Goal: Transaction & Acquisition: Download file/media

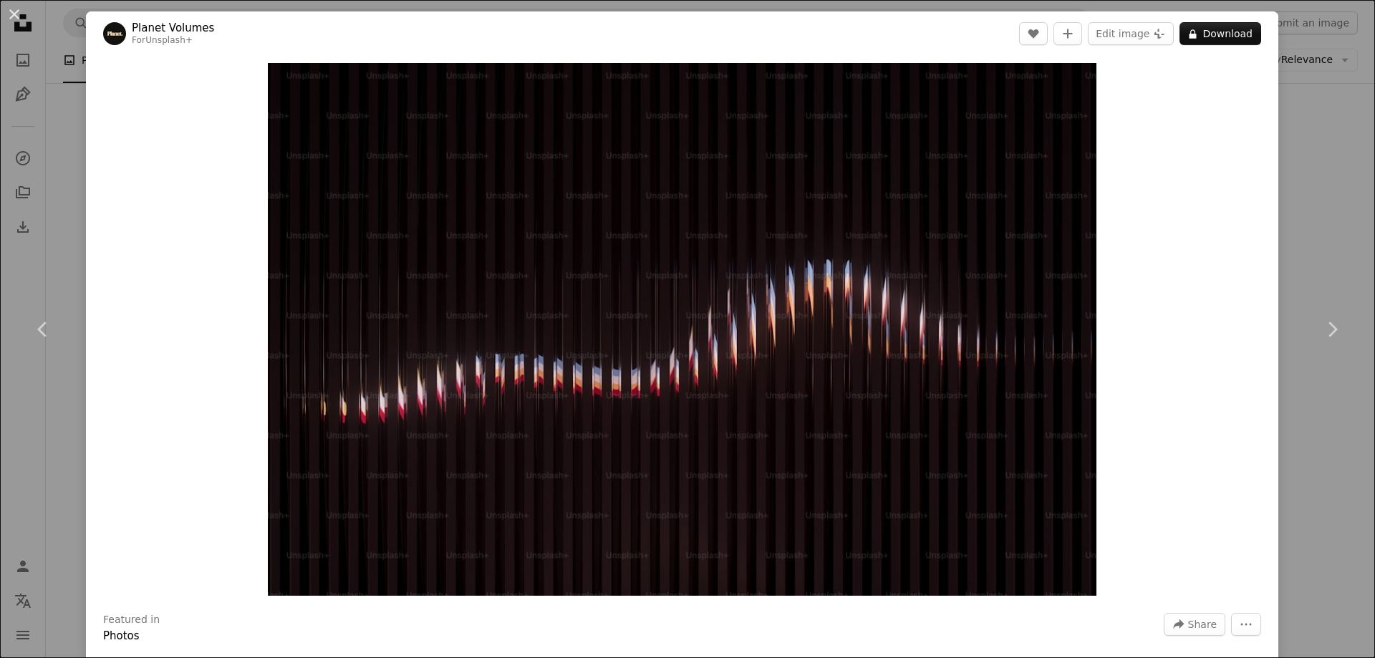
scroll to position [8592, 0]
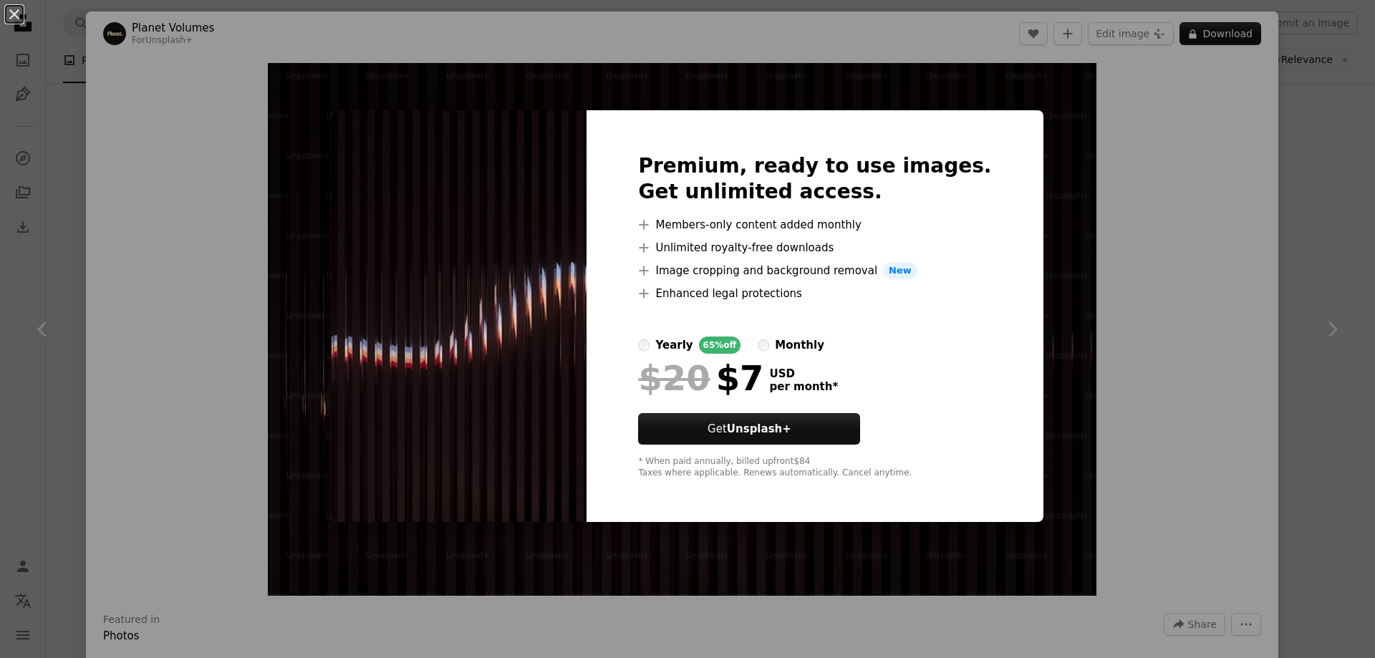
click at [1310, 199] on div "An X shape Premium, ready to use images. Get unlimited access. A plus sign Memb…" at bounding box center [687, 329] width 1375 height 658
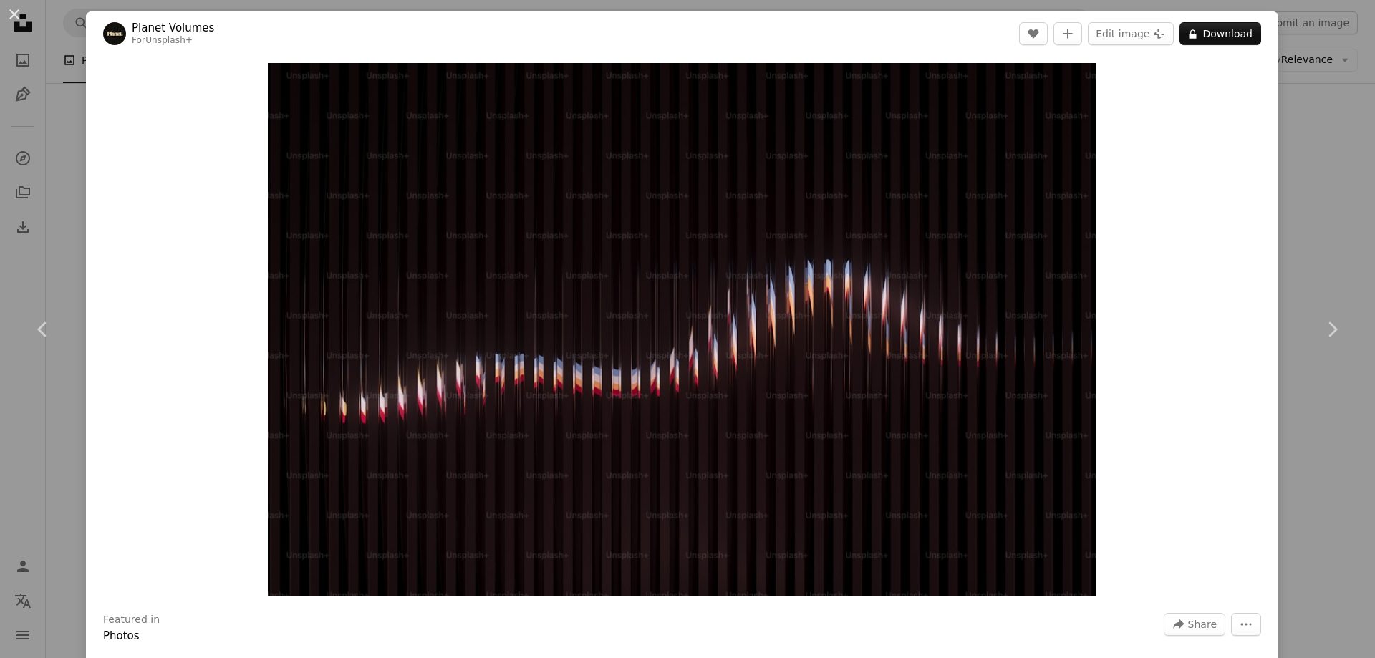
click at [1307, 103] on div "An X shape Chevron left Chevron right Planet Volumes For Unsplash+ A heart A pl…" at bounding box center [687, 329] width 1375 height 658
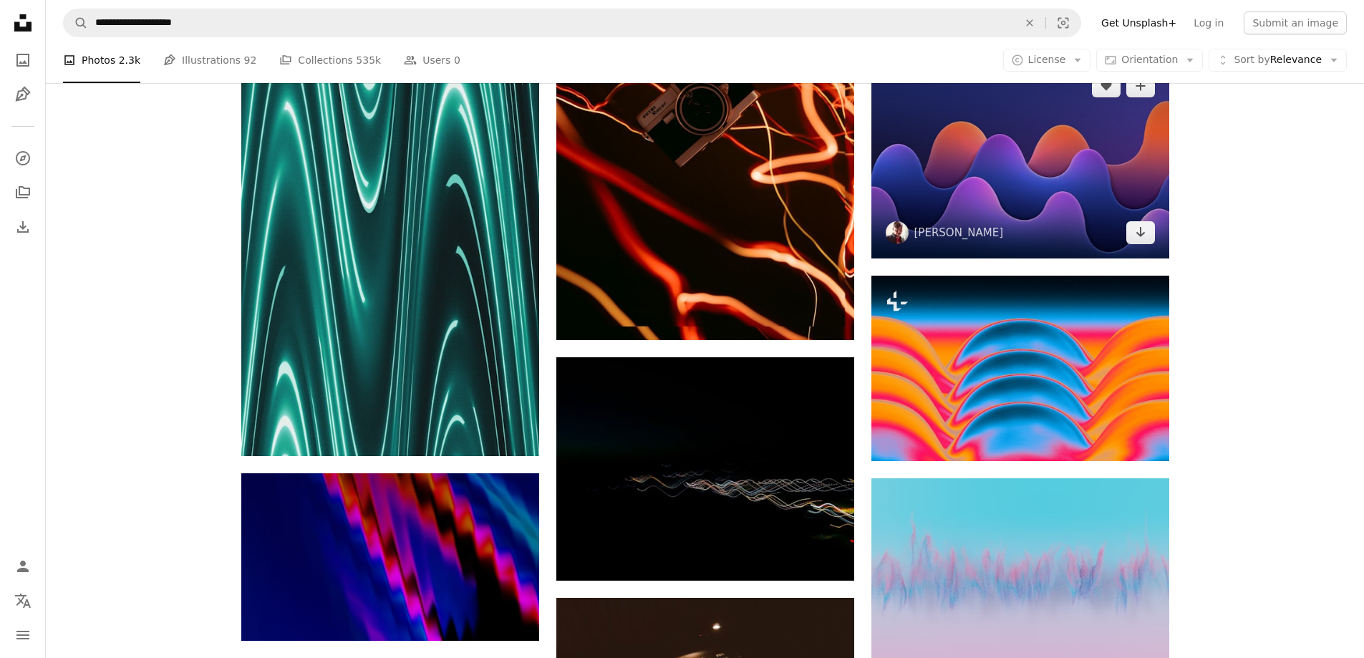
scroll to position [9093, 0]
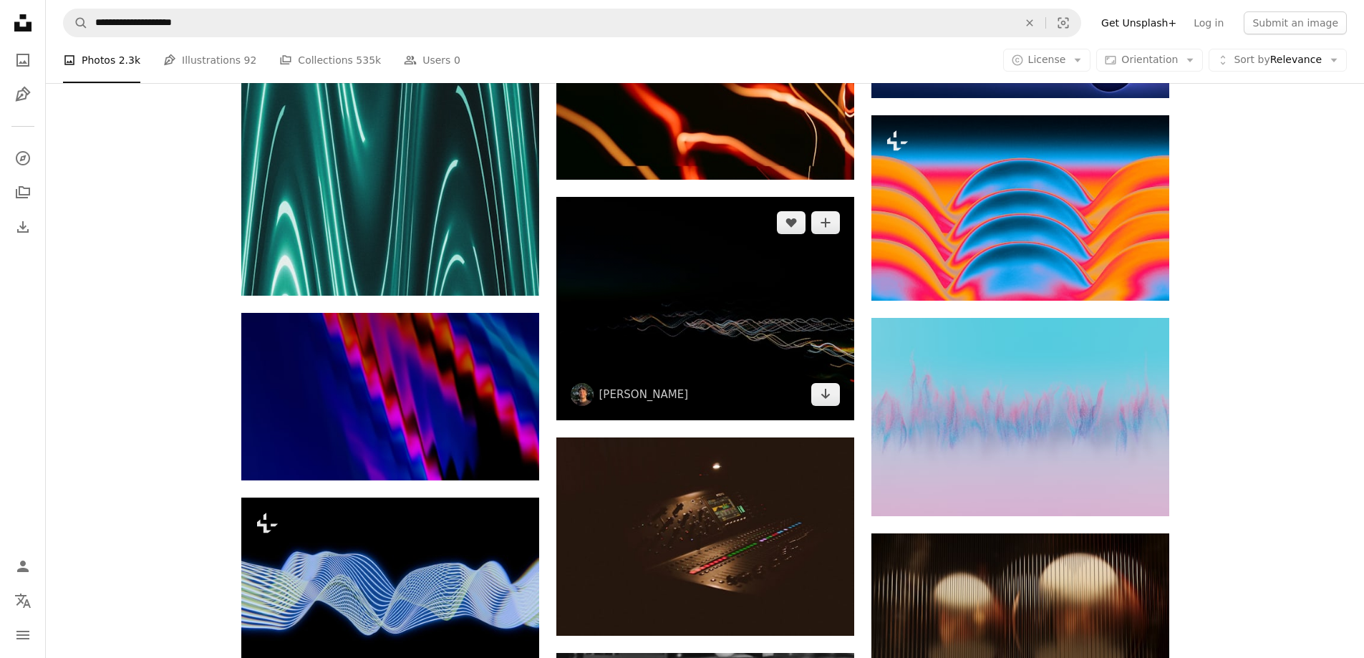
click at [656, 352] on img at bounding box center [705, 308] width 298 height 223
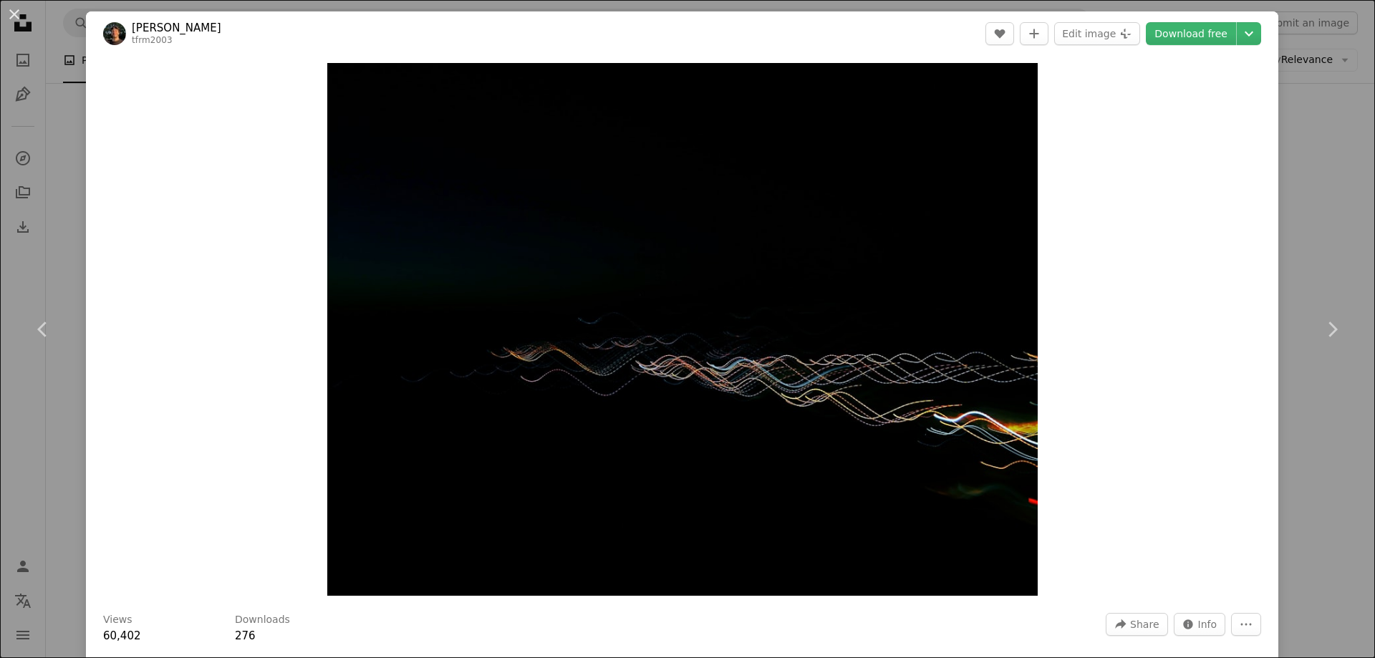
click at [1295, 158] on div "An X shape Chevron left Chevron right [PERSON_NAME] tfrm2003 A heart A plus sig…" at bounding box center [687, 329] width 1375 height 658
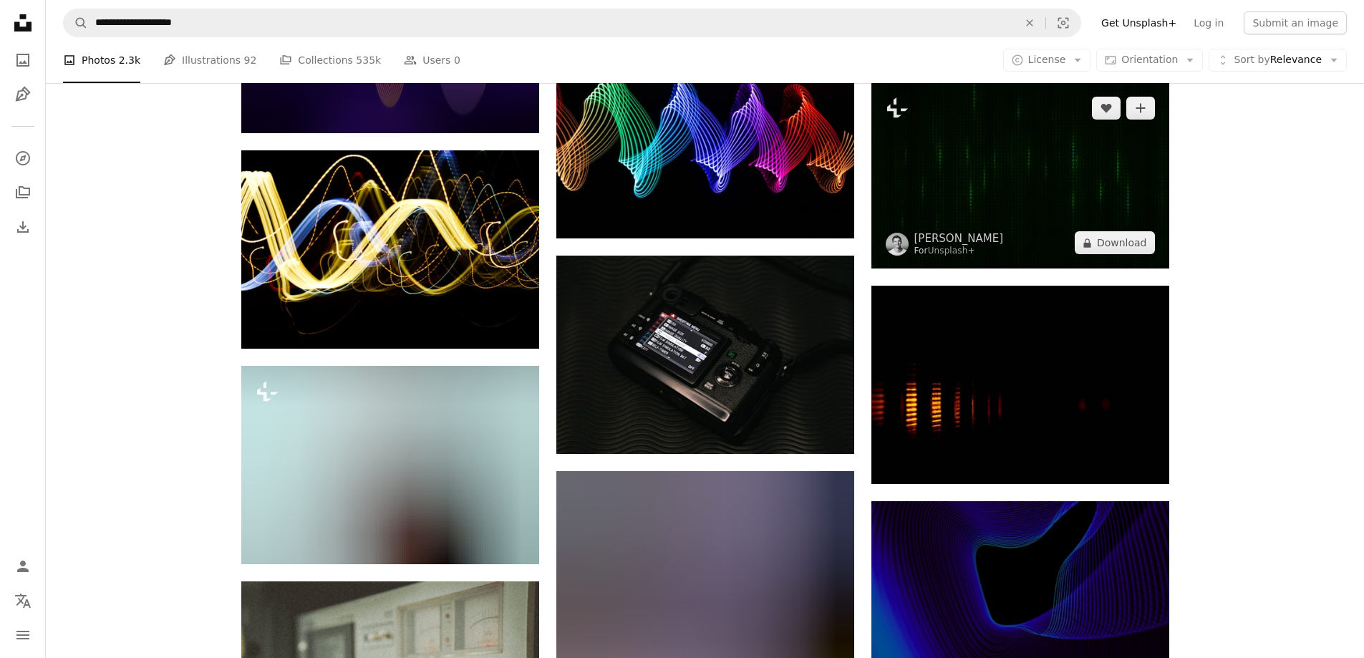
scroll to position [11600, 0]
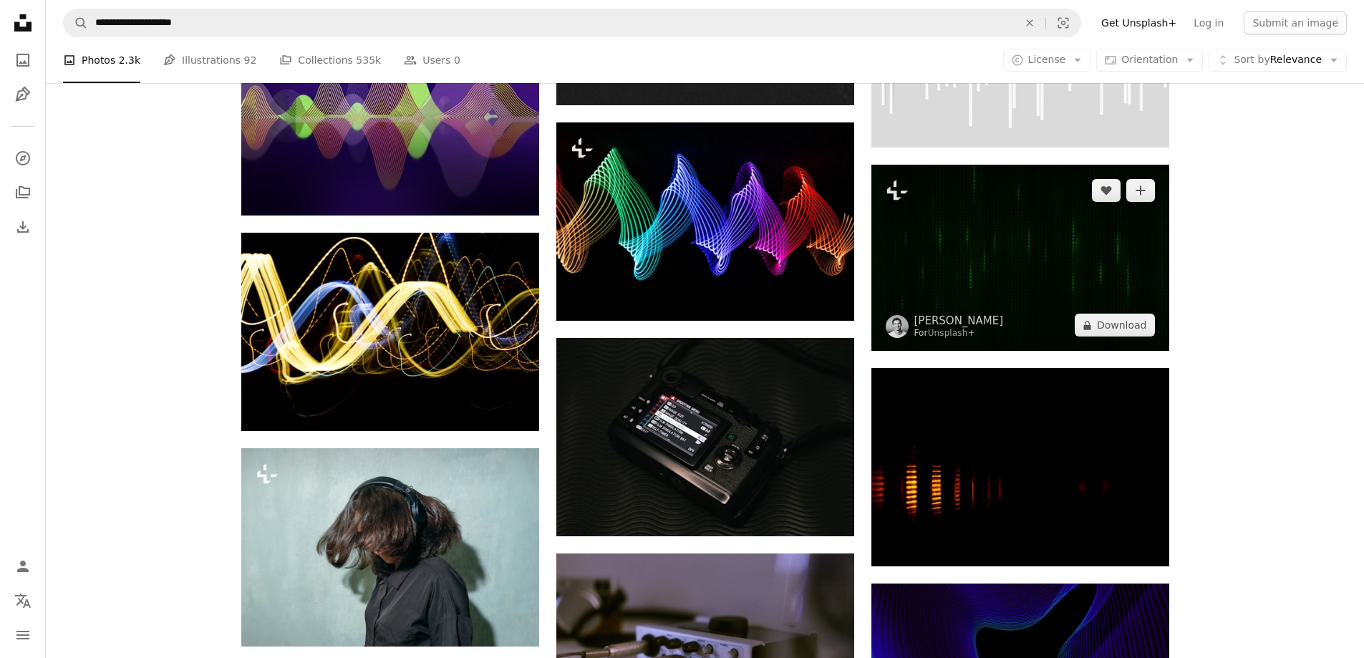
click at [975, 270] on img at bounding box center [1020, 258] width 298 height 186
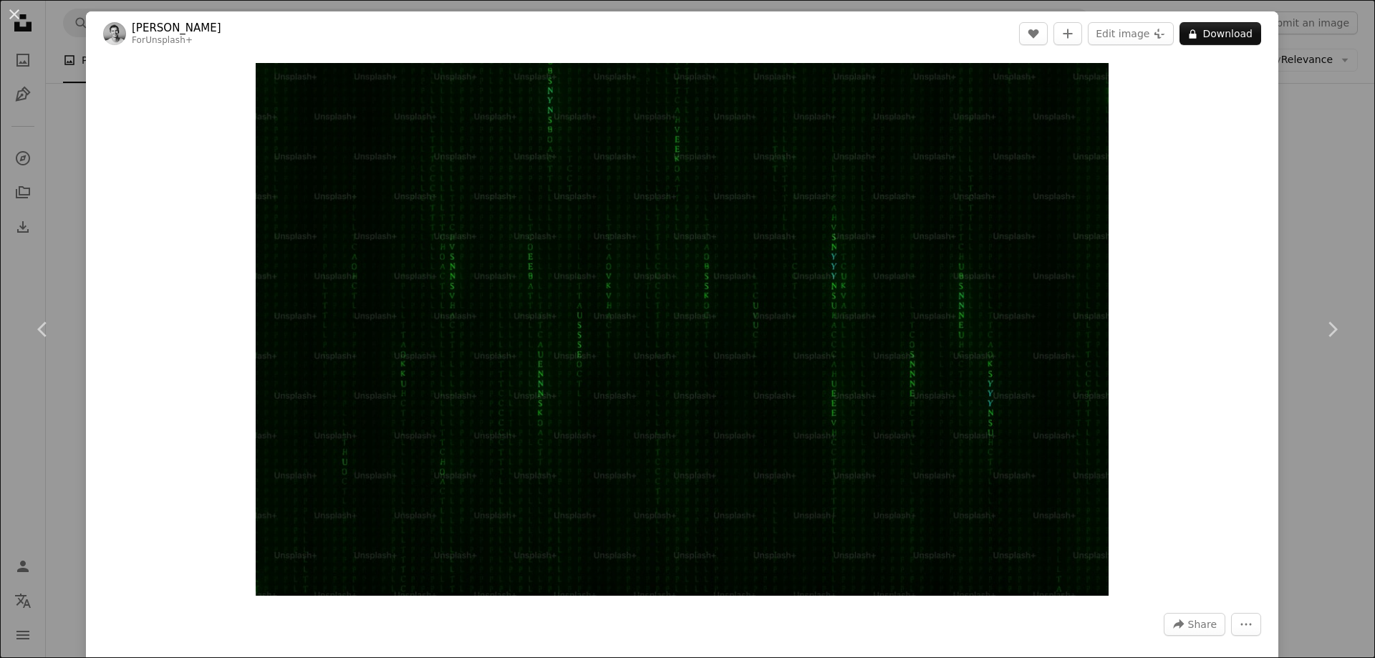
click at [1292, 195] on div "An X shape Chevron left Chevron right [PERSON_NAME] For Unsplash+ A heart A plu…" at bounding box center [687, 329] width 1375 height 658
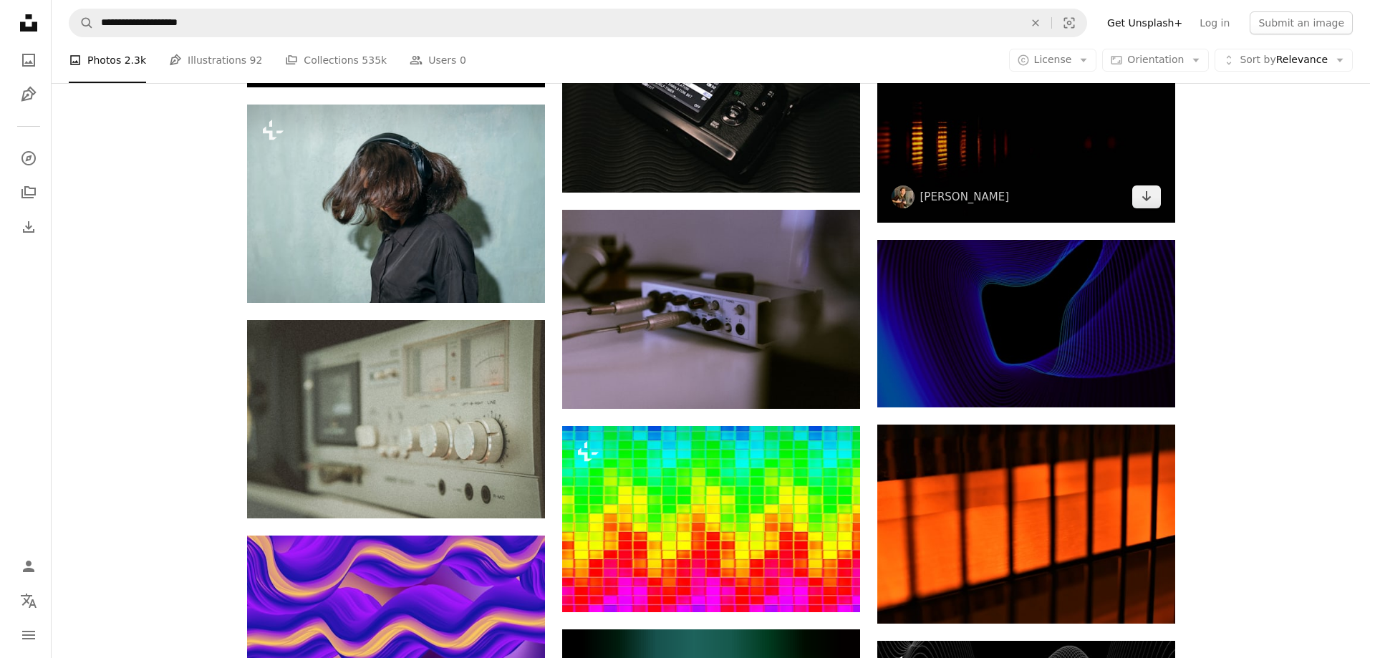
scroll to position [11743, 0]
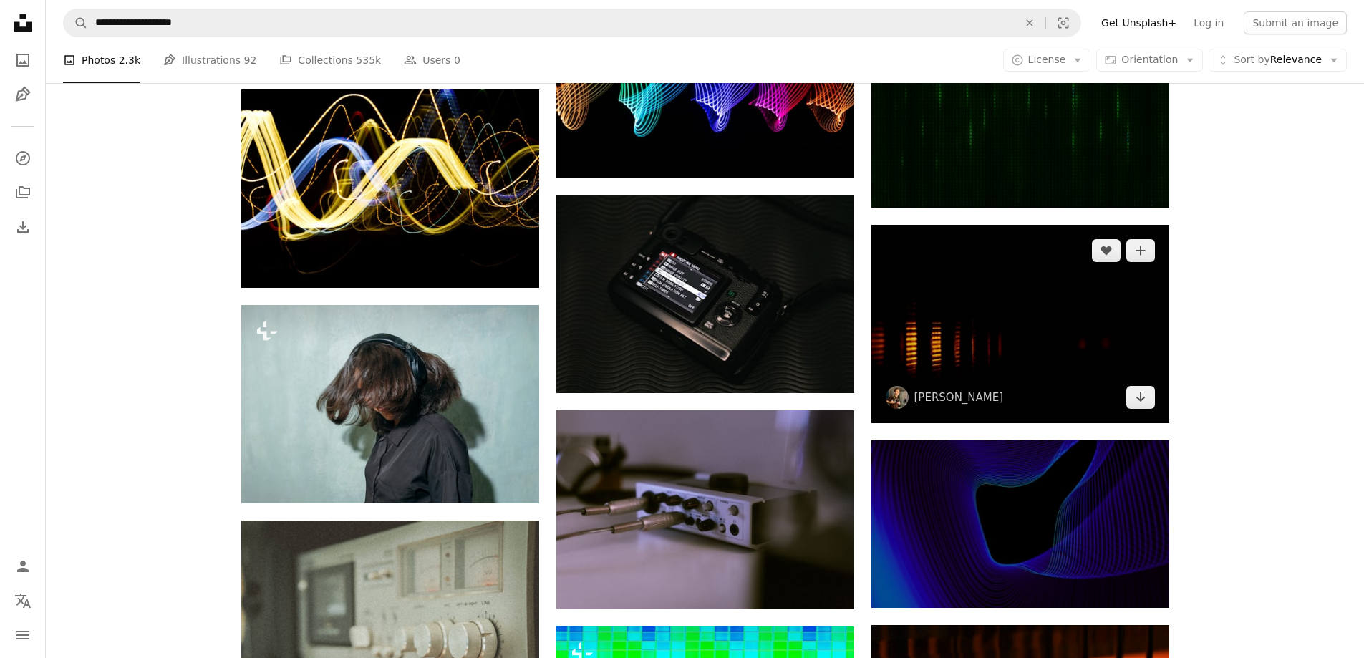
click at [1101, 296] on img at bounding box center [1020, 324] width 298 height 198
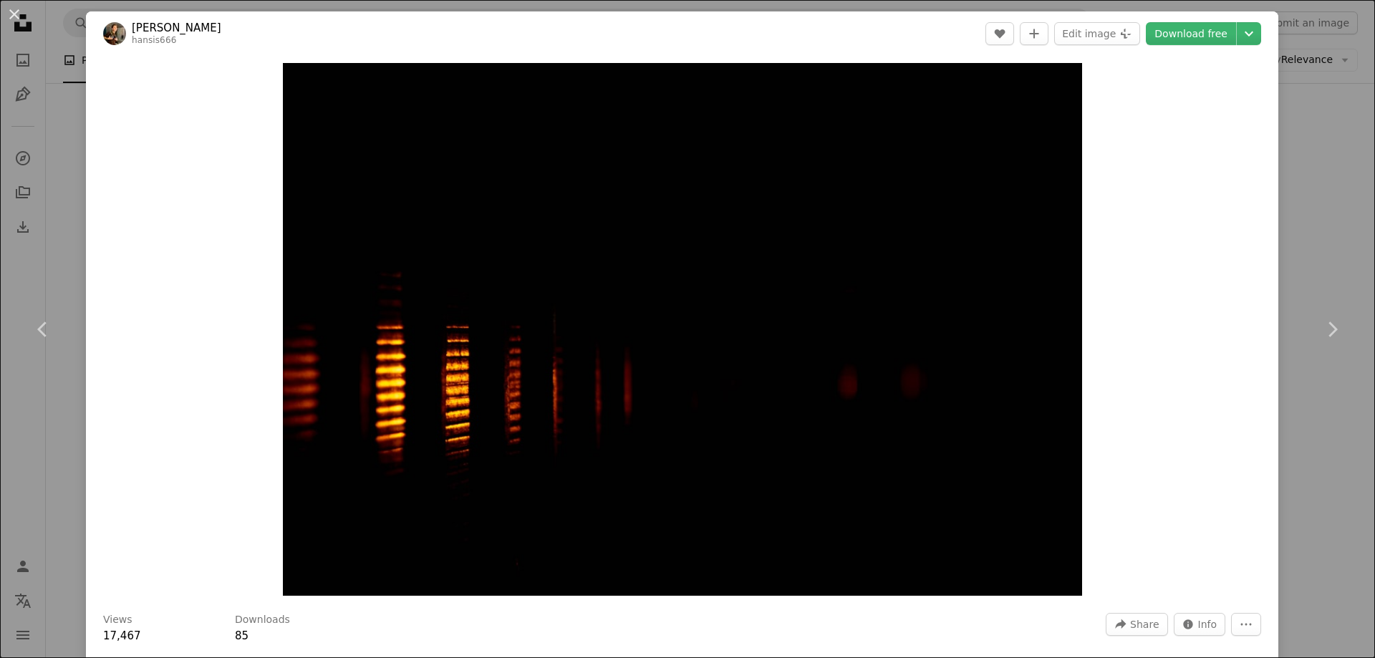
click at [1126, 241] on div "Zoom in" at bounding box center [682, 329] width 1192 height 547
click at [1298, 150] on div "An X shape Chevron left Chevron right [PERSON_NAME] hansis666 A heart A plus si…" at bounding box center [687, 329] width 1375 height 658
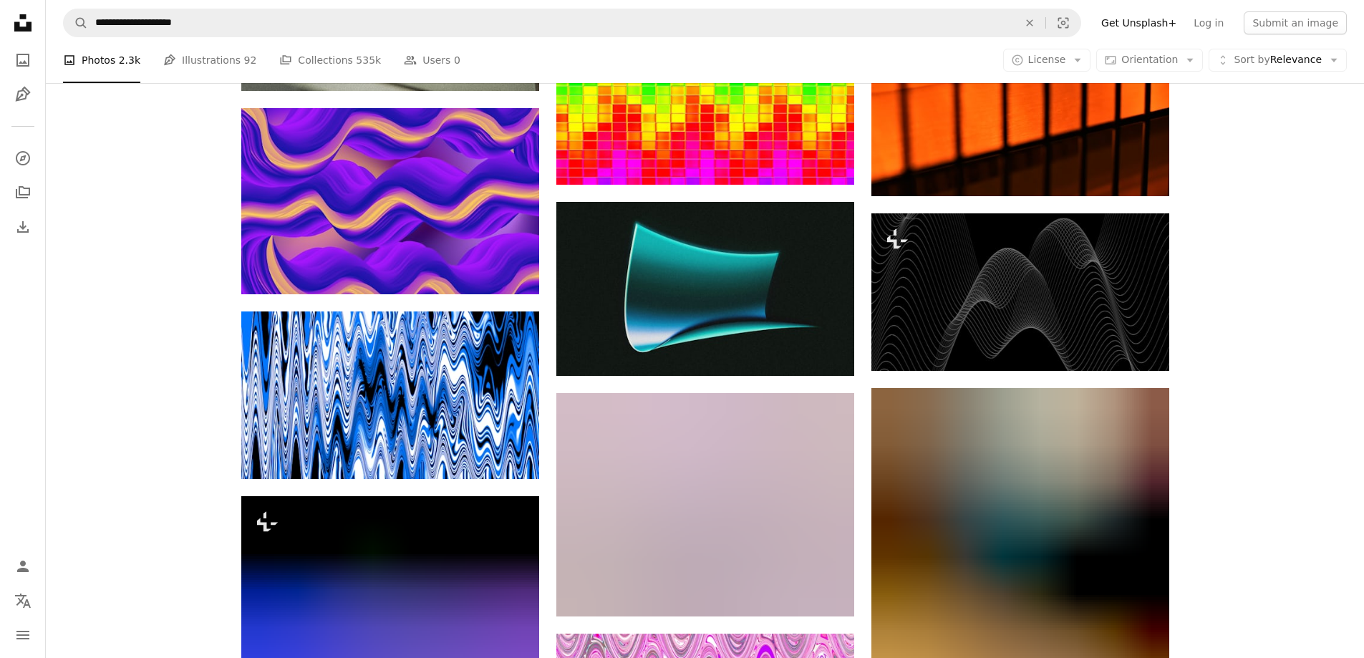
scroll to position [12387, 0]
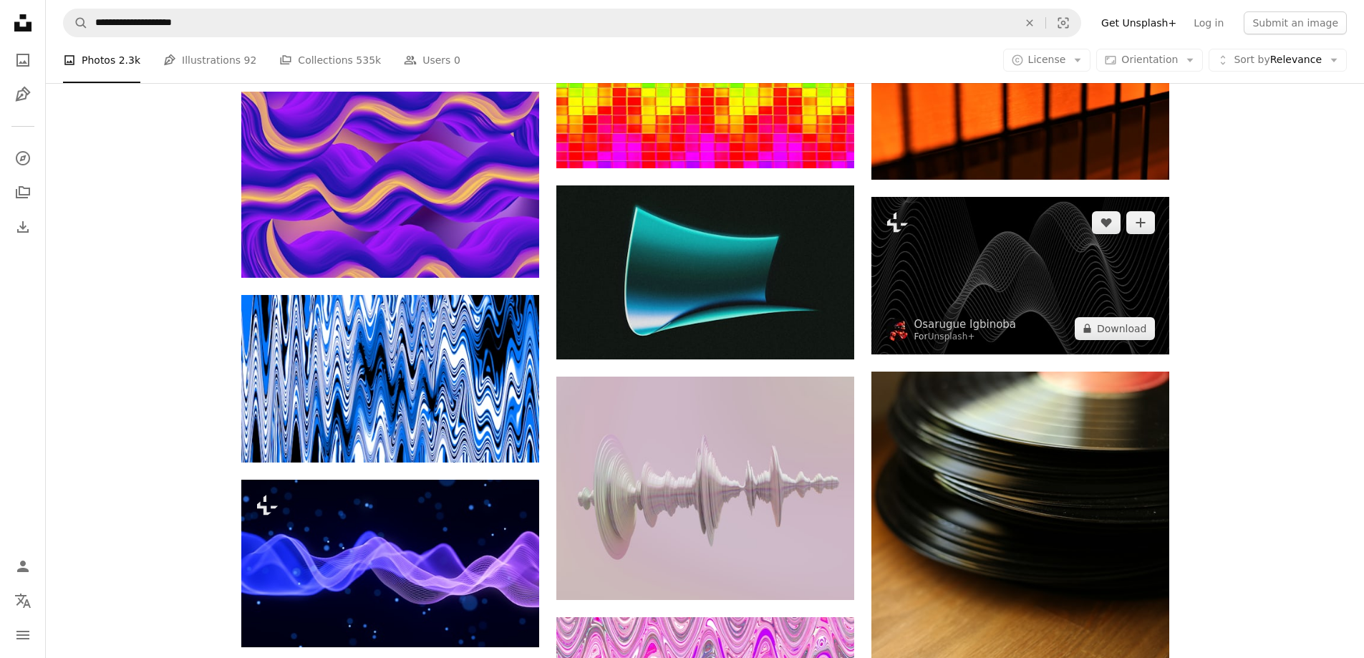
click at [983, 276] on img at bounding box center [1020, 276] width 298 height 158
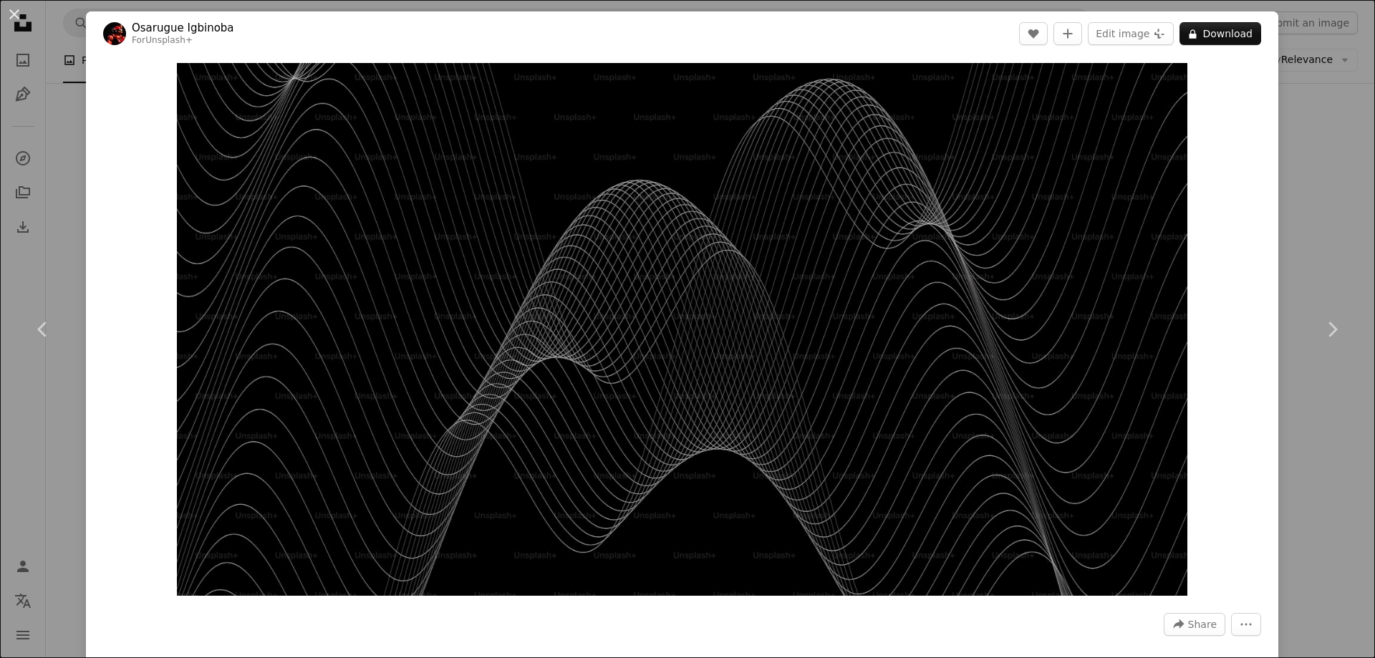
click at [1298, 146] on div "An X shape Chevron left Chevron right [PERSON_NAME] For Unsplash+ A heart A plu…" at bounding box center [687, 329] width 1375 height 658
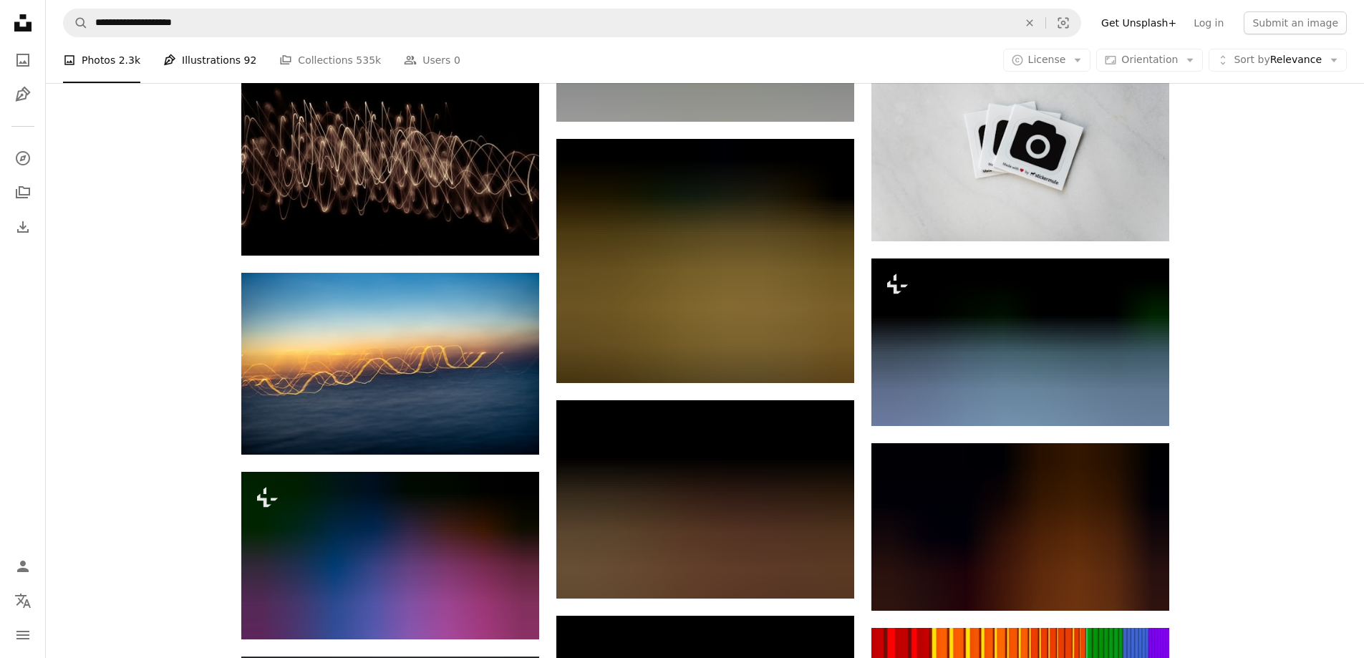
scroll to position [13318, 0]
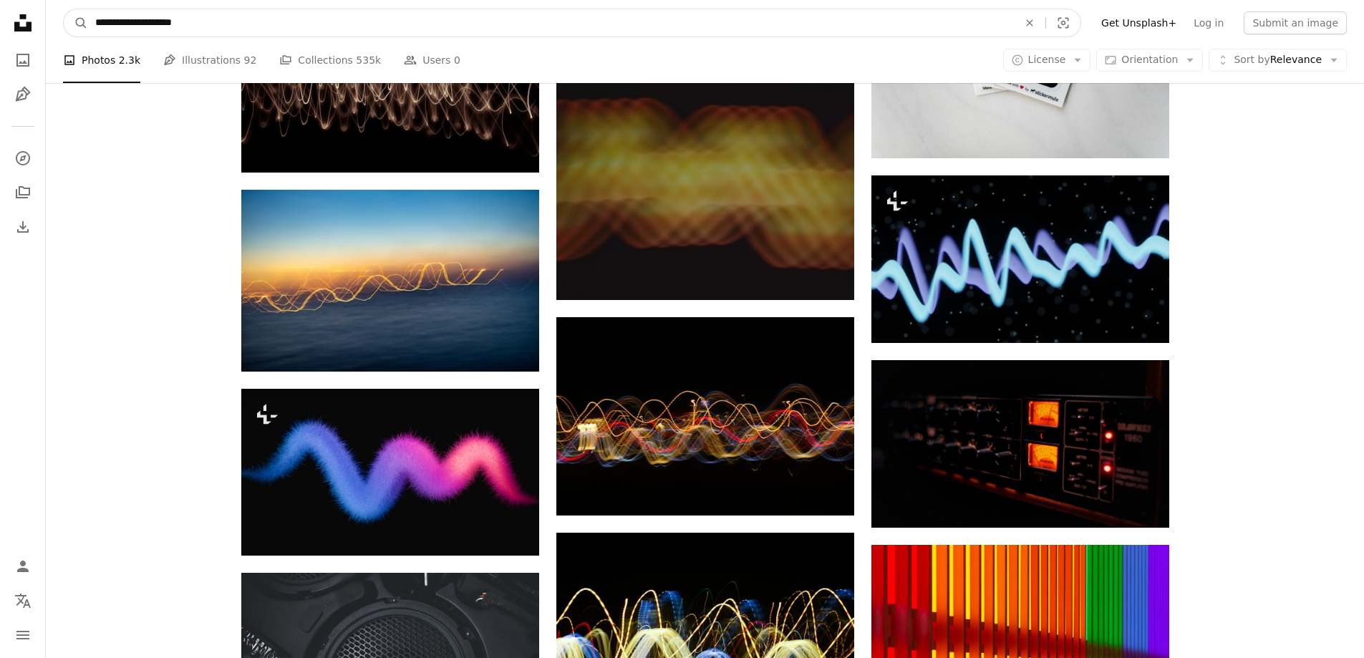
drag, startPoint x: 145, startPoint y: 20, endPoint x: 60, endPoint y: 29, distance: 85.6
click at [60, 29] on nav "**********" at bounding box center [705, 23] width 1318 height 46
type input "**********"
click button "A magnifying glass" at bounding box center [76, 22] width 24 height 27
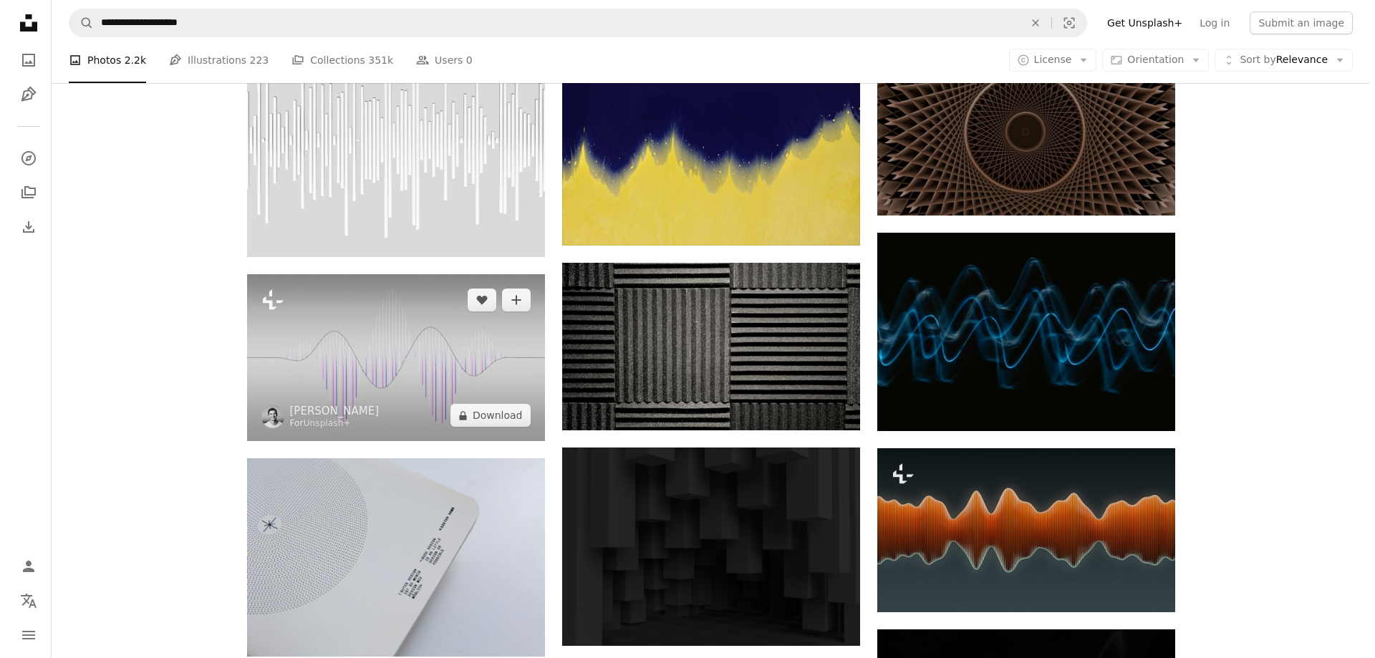
scroll to position [931, 0]
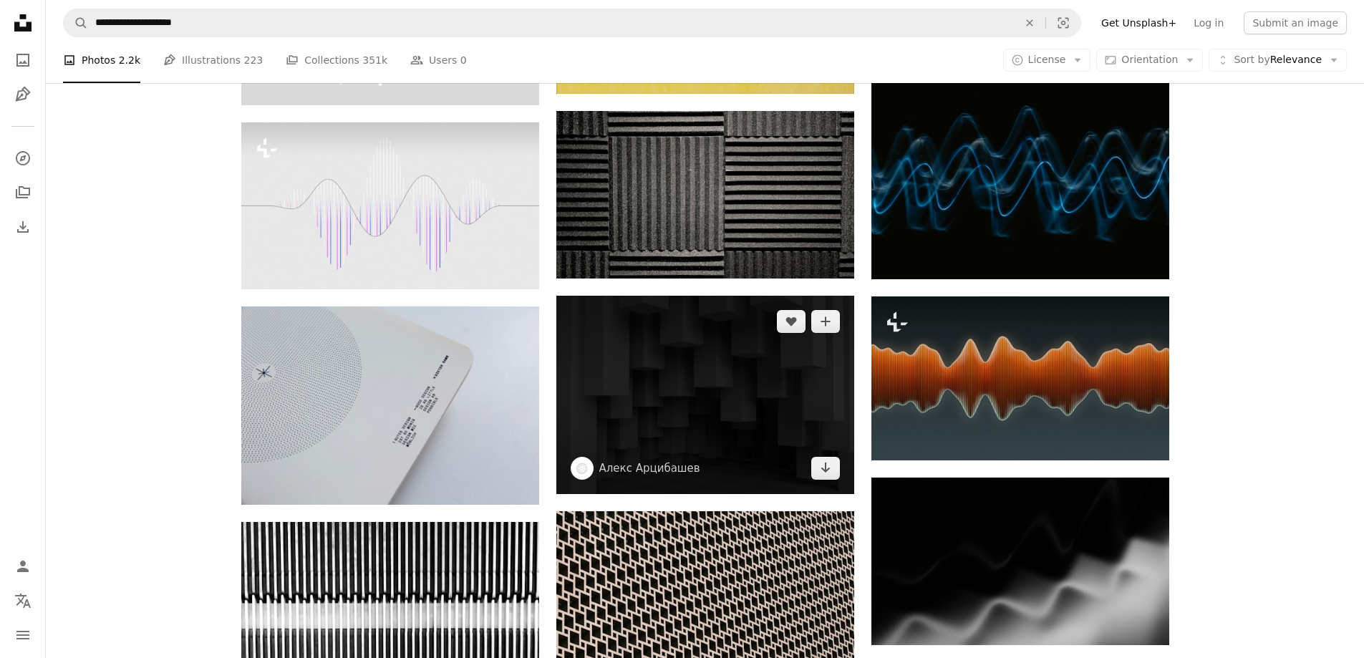
click at [661, 391] on img at bounding box center [705, 395] width 298 height 198
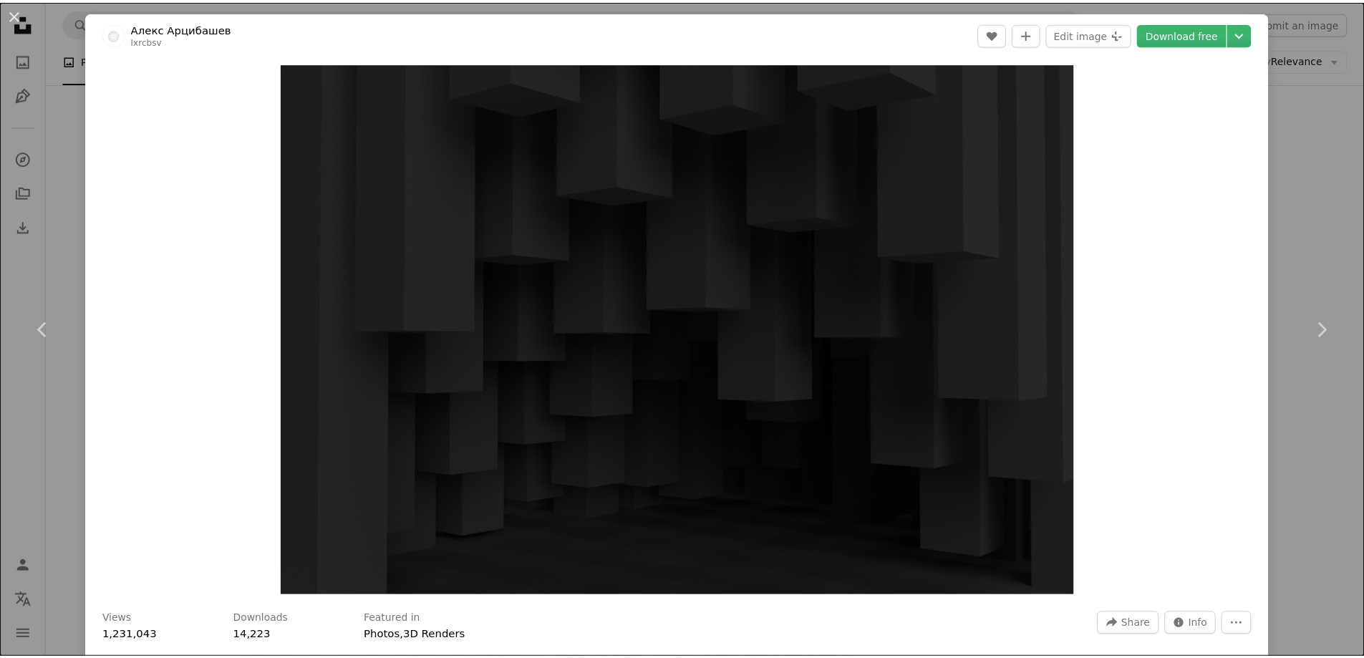
scroll to position [501, 0]
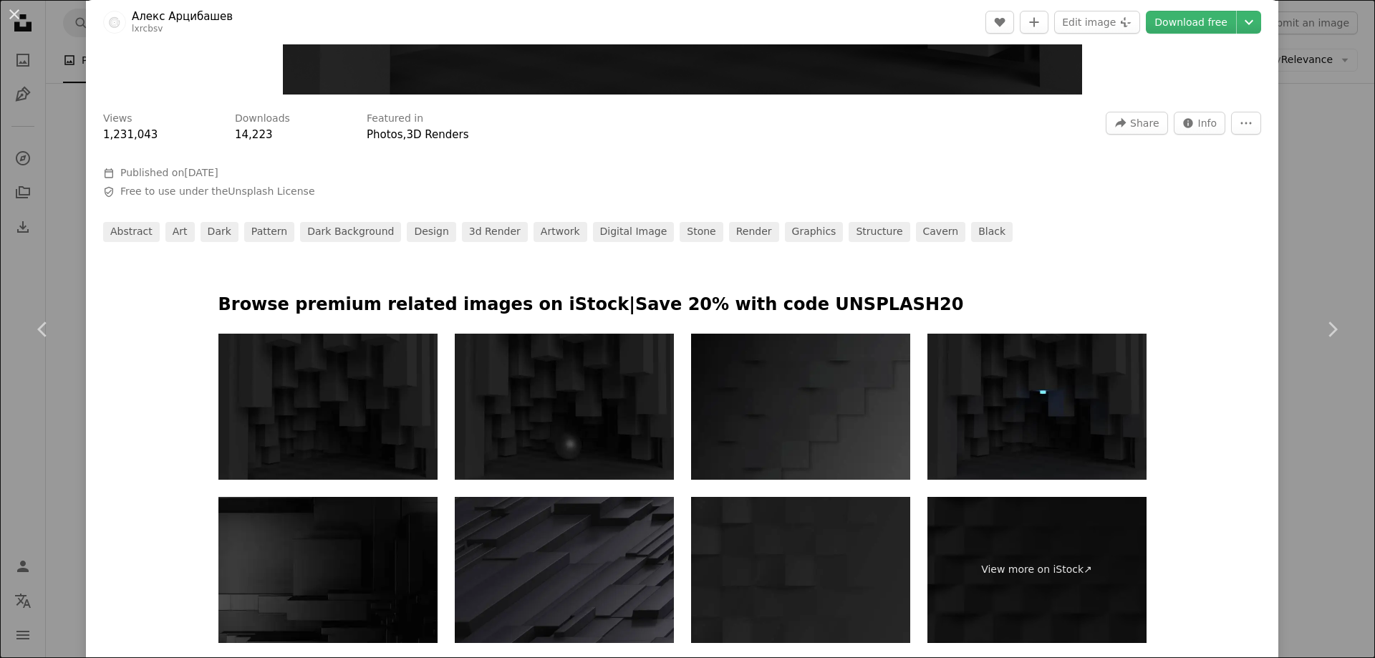
click at [1299, 193] on div "An X shape Chevron left Chevron right [PERSON_NAME] lxrcbsv A heart A plus sign…" at bounding box center [687, 329] width 1375 height 658
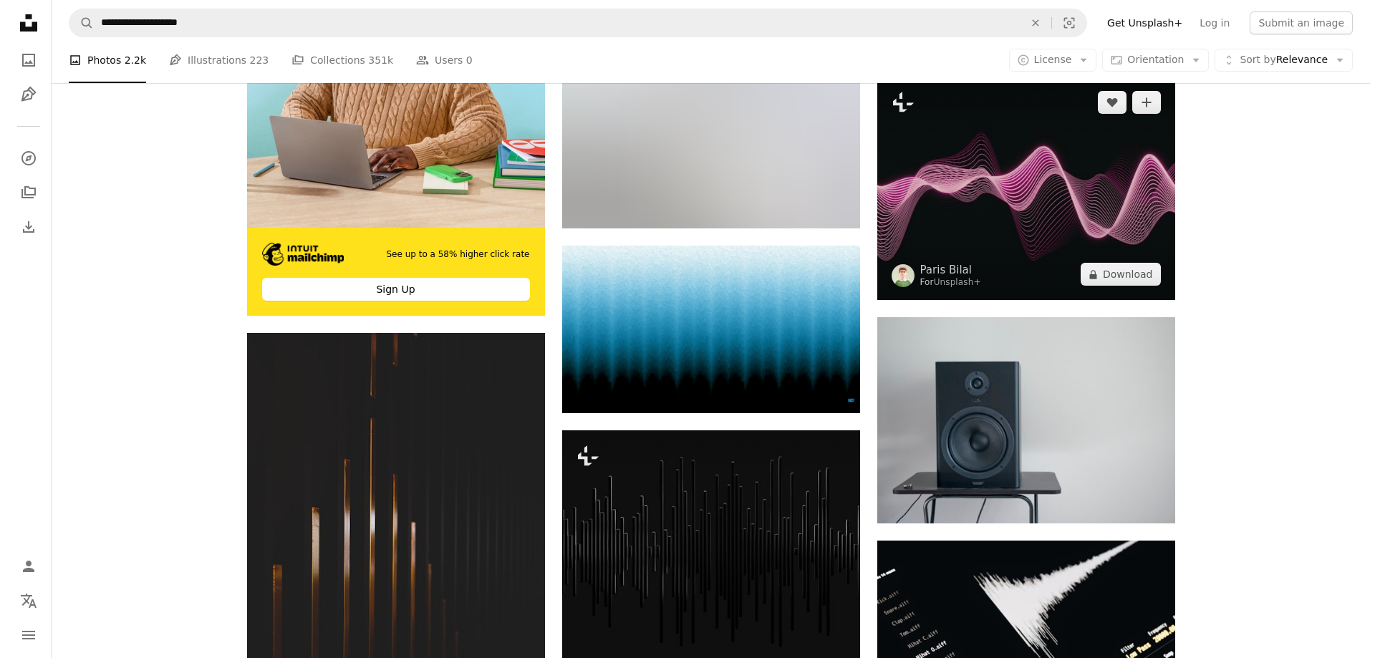
scroll to position [2363, 0]
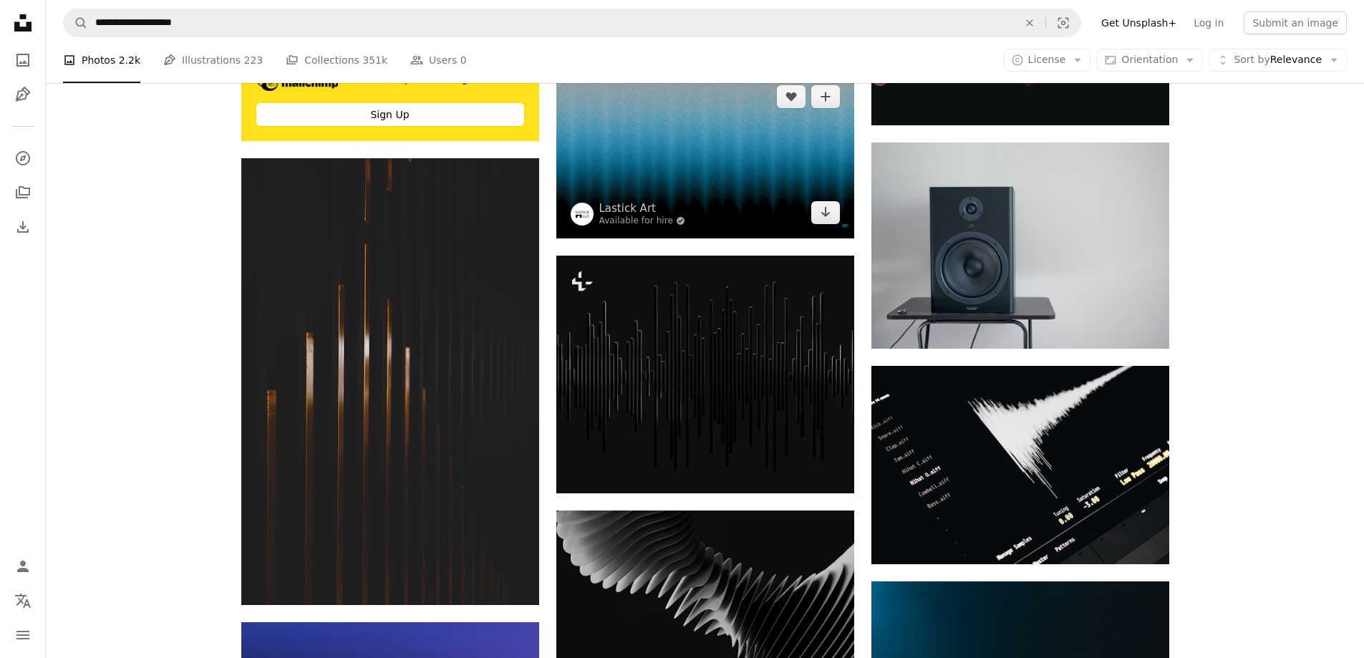
click at [673, 151] on img at bounding box center [705, 155] width 298 height 168
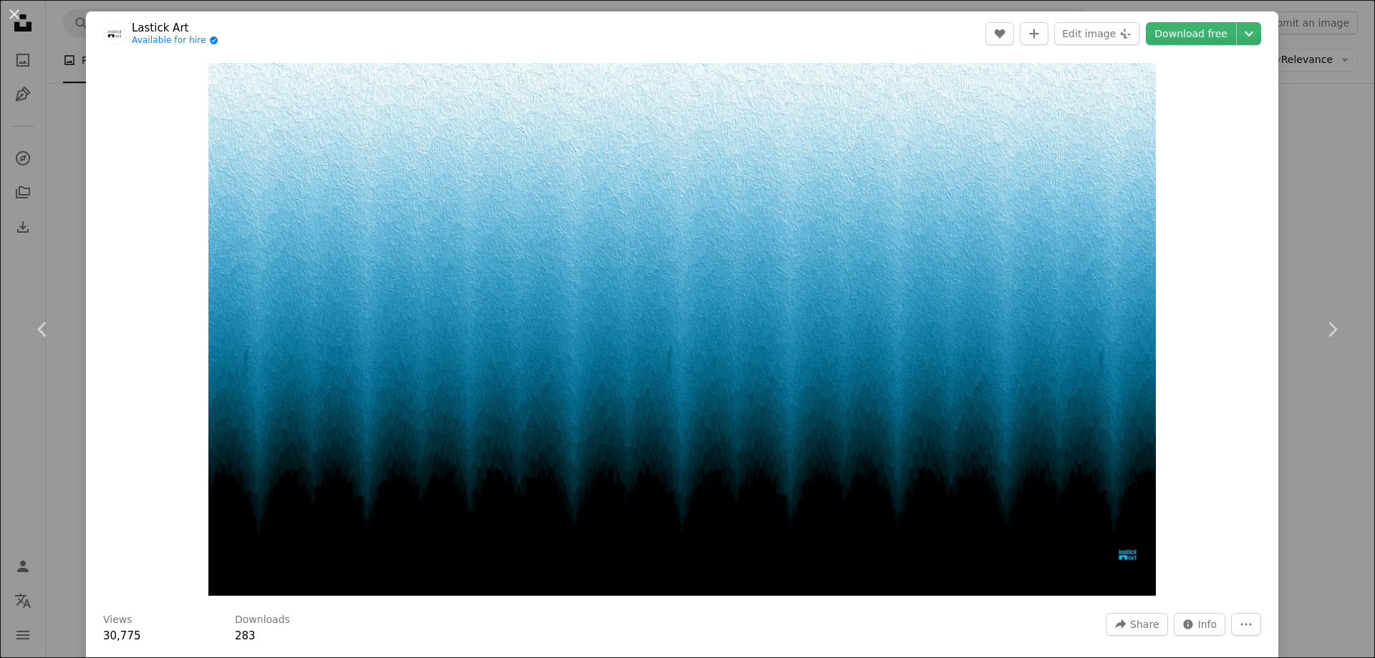
click at [1244, 263] on div "Zoom in" at bounding box center [682, 329] width 1192 height 547
click at [1295, 269] on link "Chevron right" at bounding box center [1332, 329] width 86 height 137
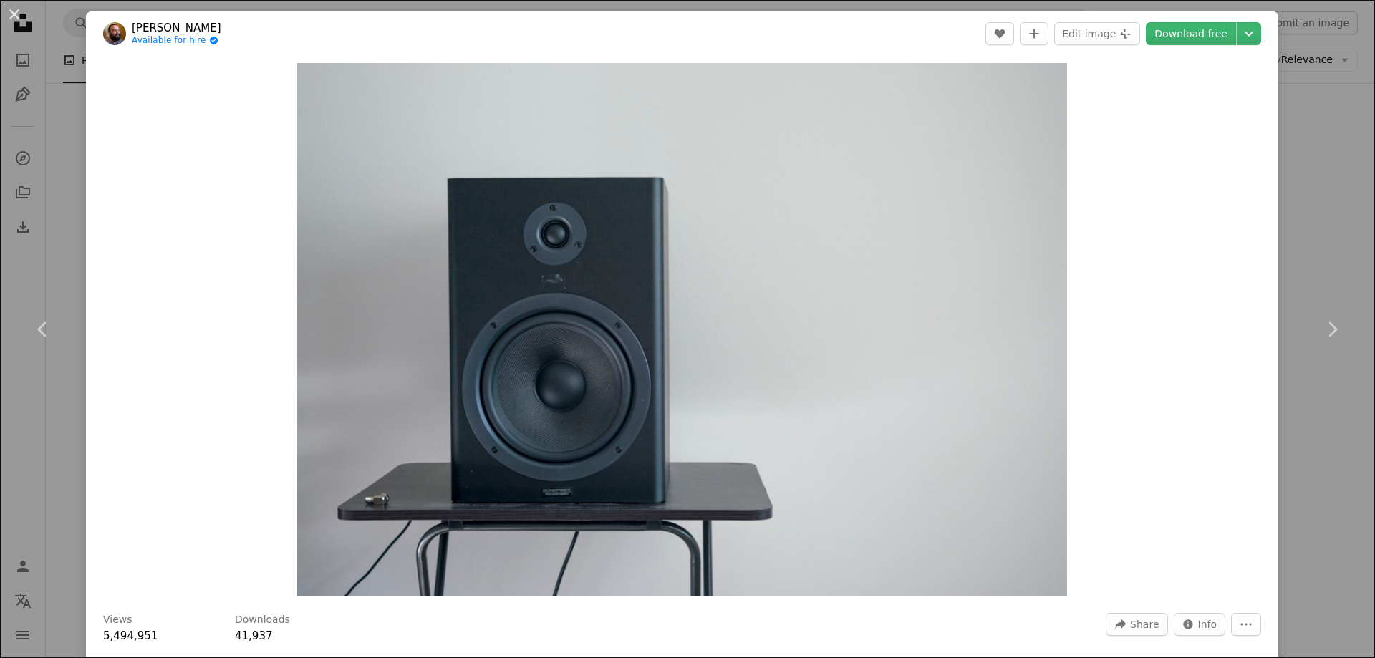
click at [1298, 151] on div "An X shape Chevron left Chevron right [PERSON_NAME] Available for hire A checkm…" at bounding box center [687, 329] width 1375 height 658
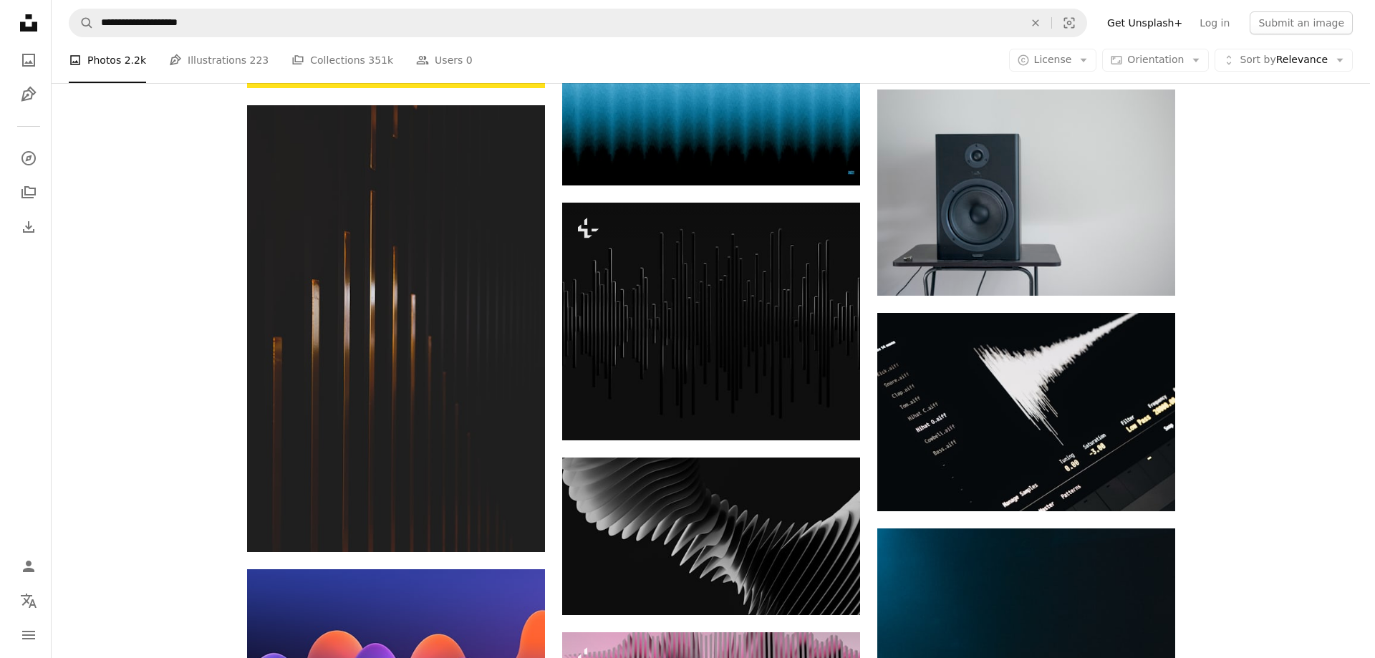
scroll to position [2506, 0]
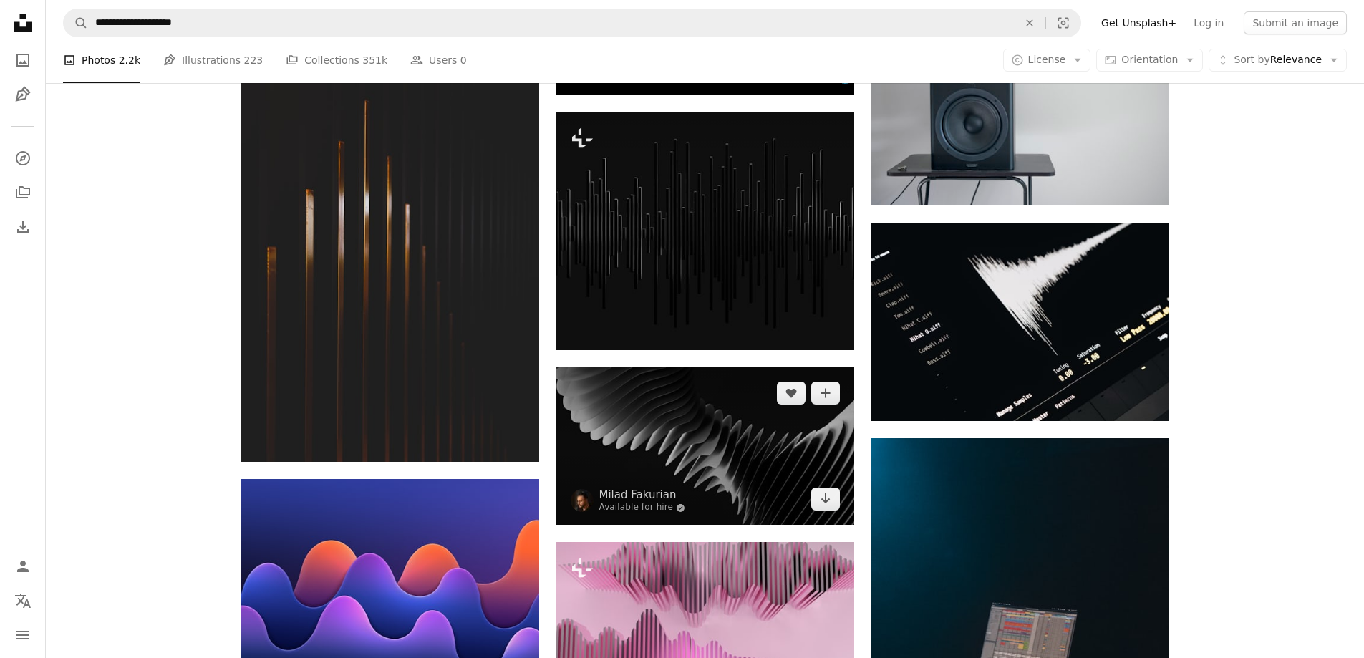
click at [715, 440] on img at bounding box center [705, 446] width 298 height 158
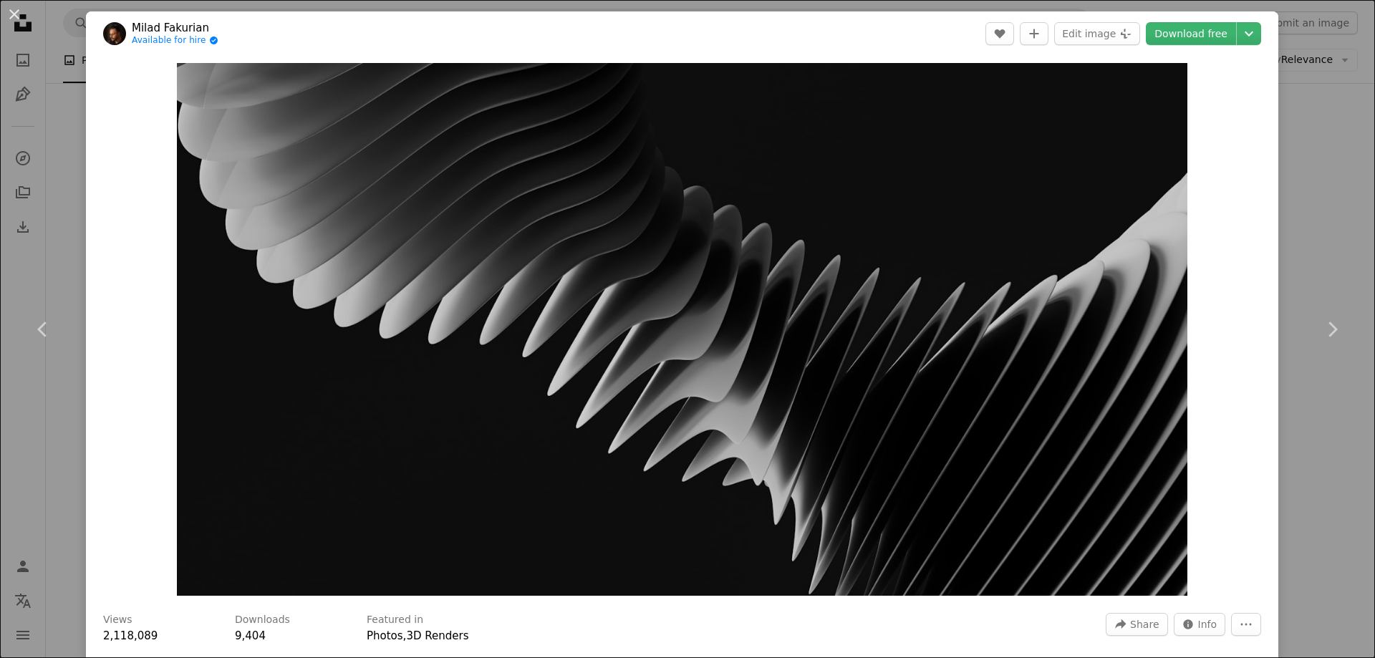
click at [1364, 277] on html "**********" at bounding box center [687, 521] width 1375 height 6055
click at [1328, 265] on link "Chevron right" at bounding box center [1332, 329] width 86 height 137
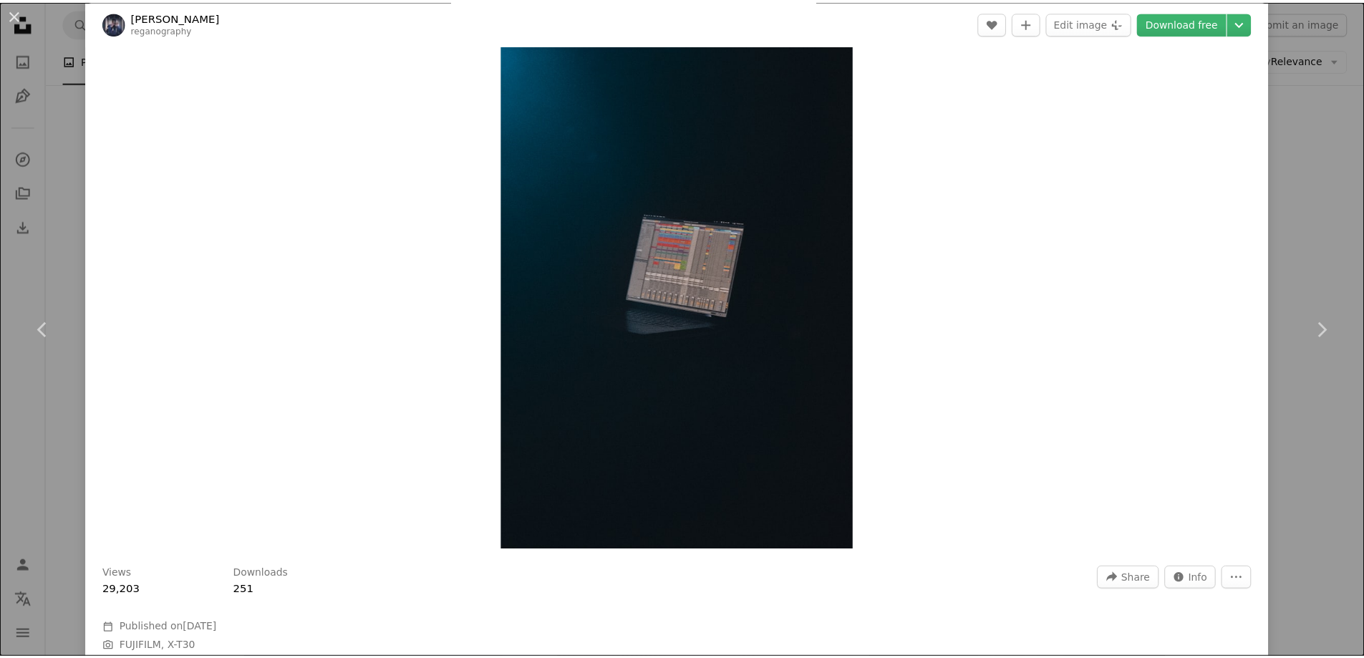
scroll to position [72, 0]
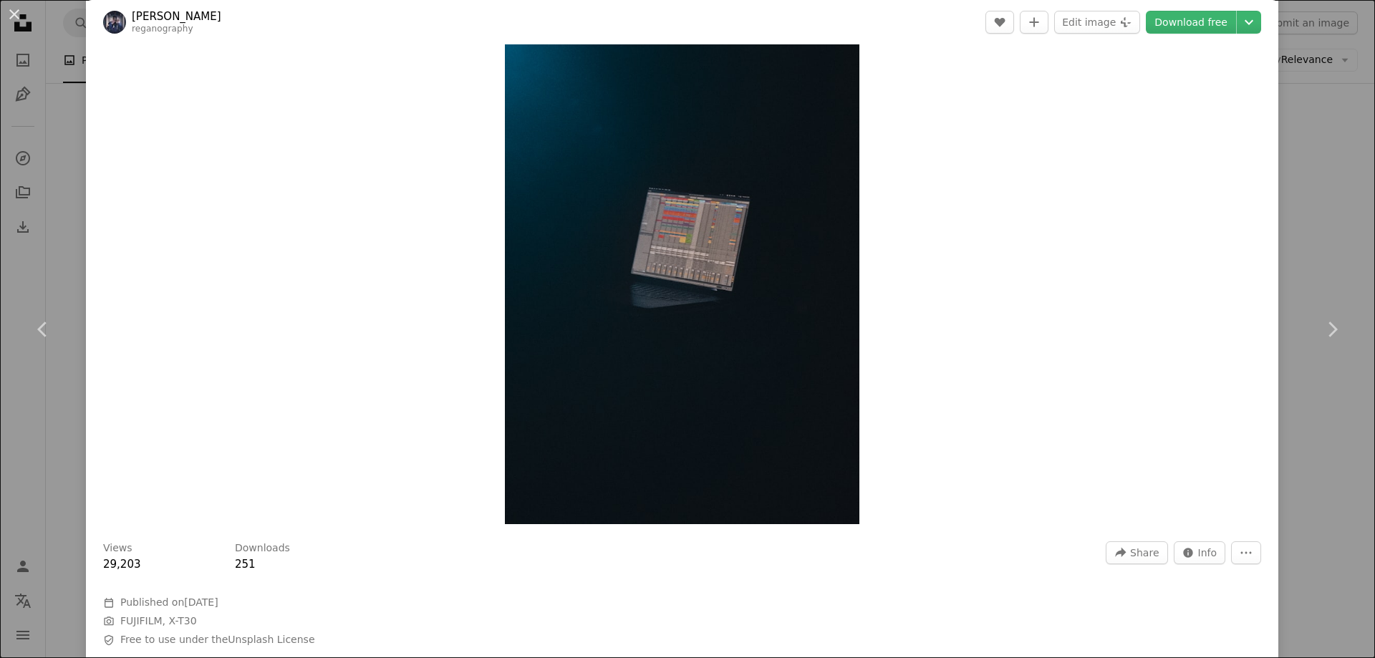
click at [1310, 230] on div "An X shape Chevron left Chevron right [PERSON_NAME] reganography A heart A plus…" at bounding box center [687, 329] width 1375 height 658
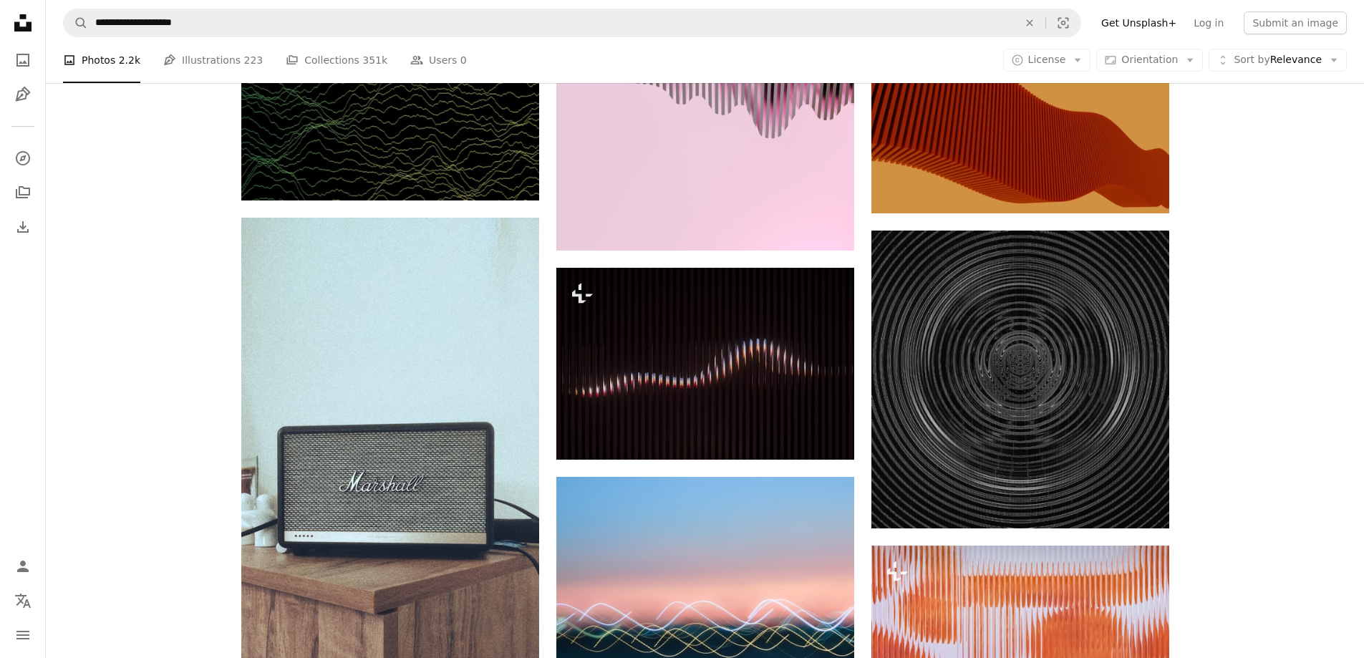
scroll to position [4869, 0]
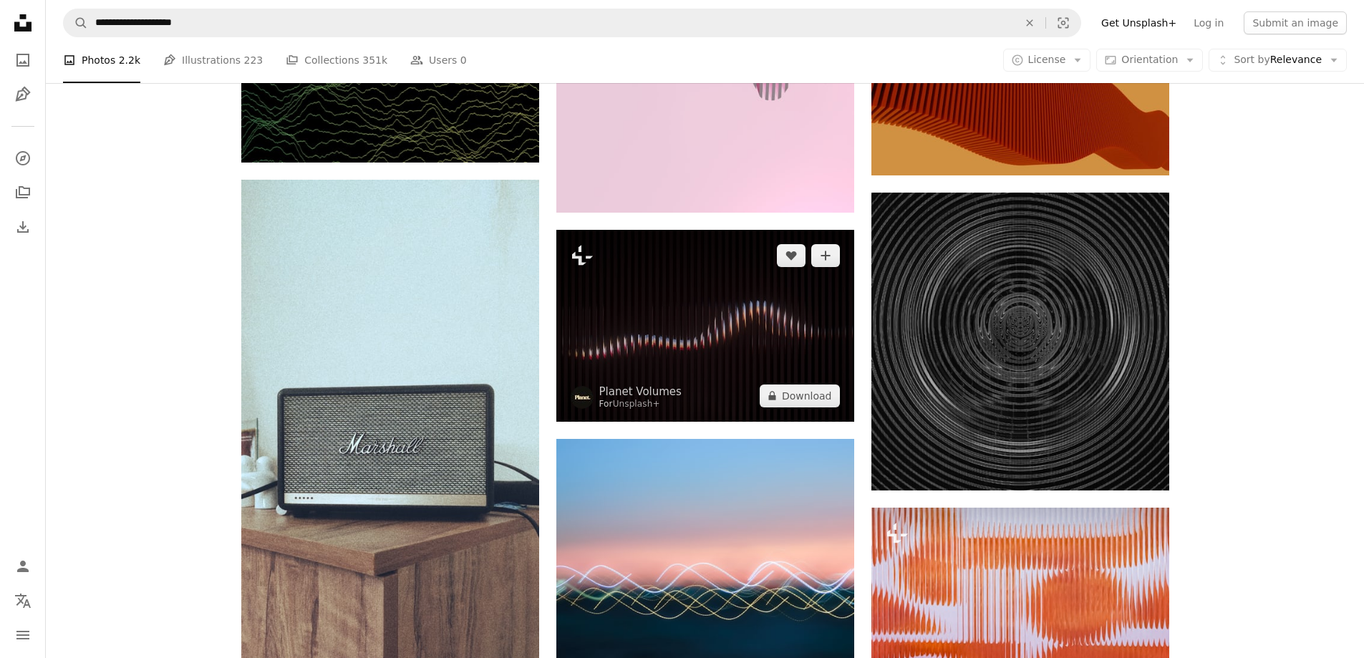
click at [746, 374] on img at bounding box center [705, 325] width 298 height 191
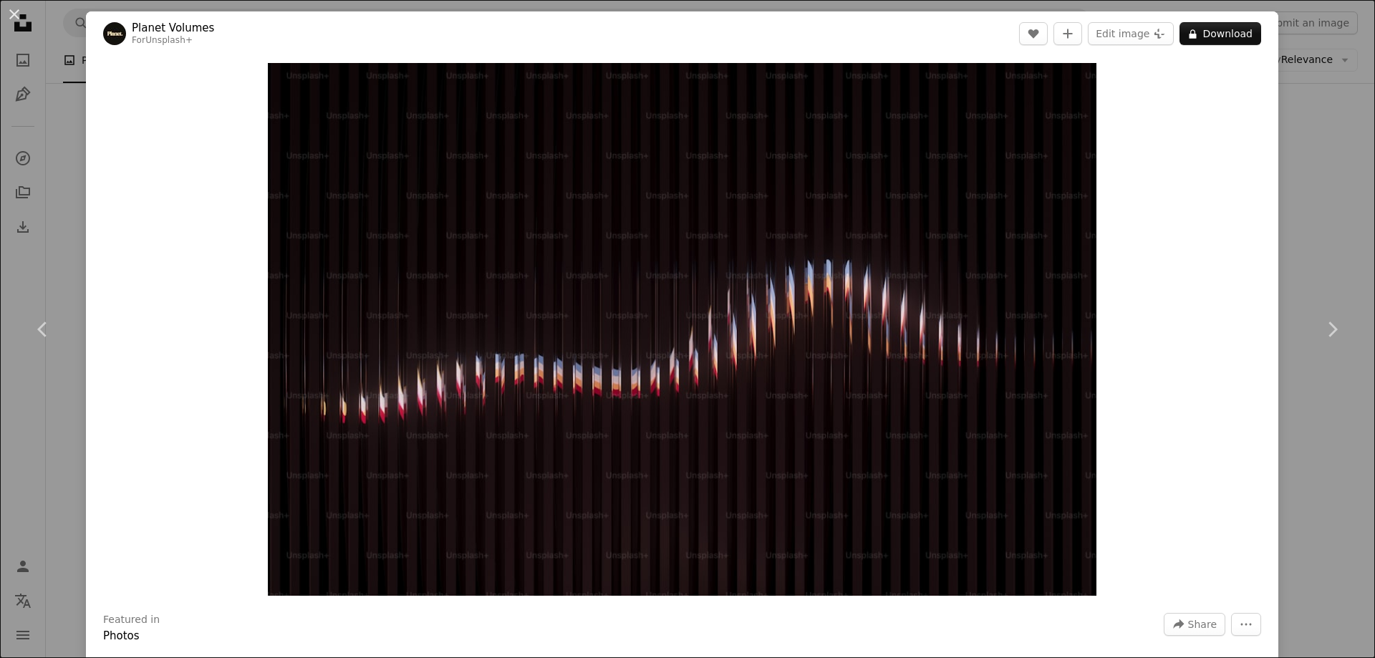
click at [1300, 221] on div "An X shape Chevron left Chevron right Planet Volumes For Unsplash+ A heart A pl…" at bounding box center [687, 329] width 1375 height 658
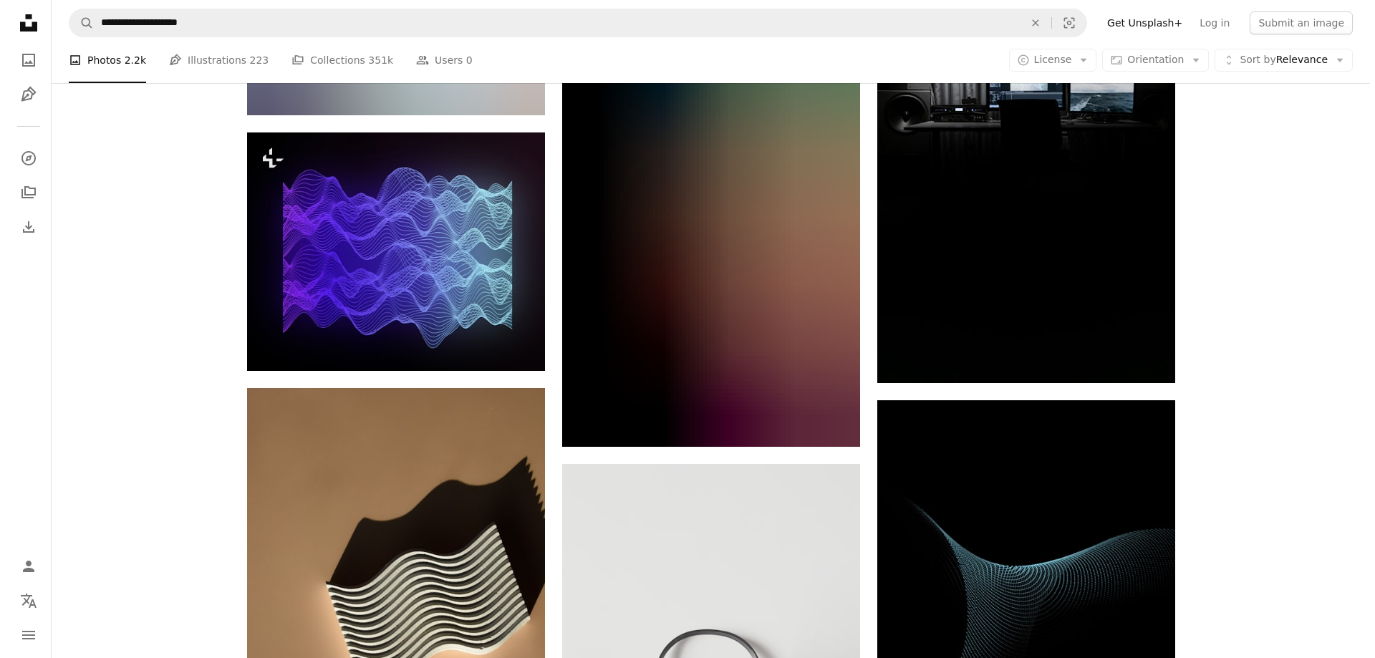
scroll to position [7590, 0]
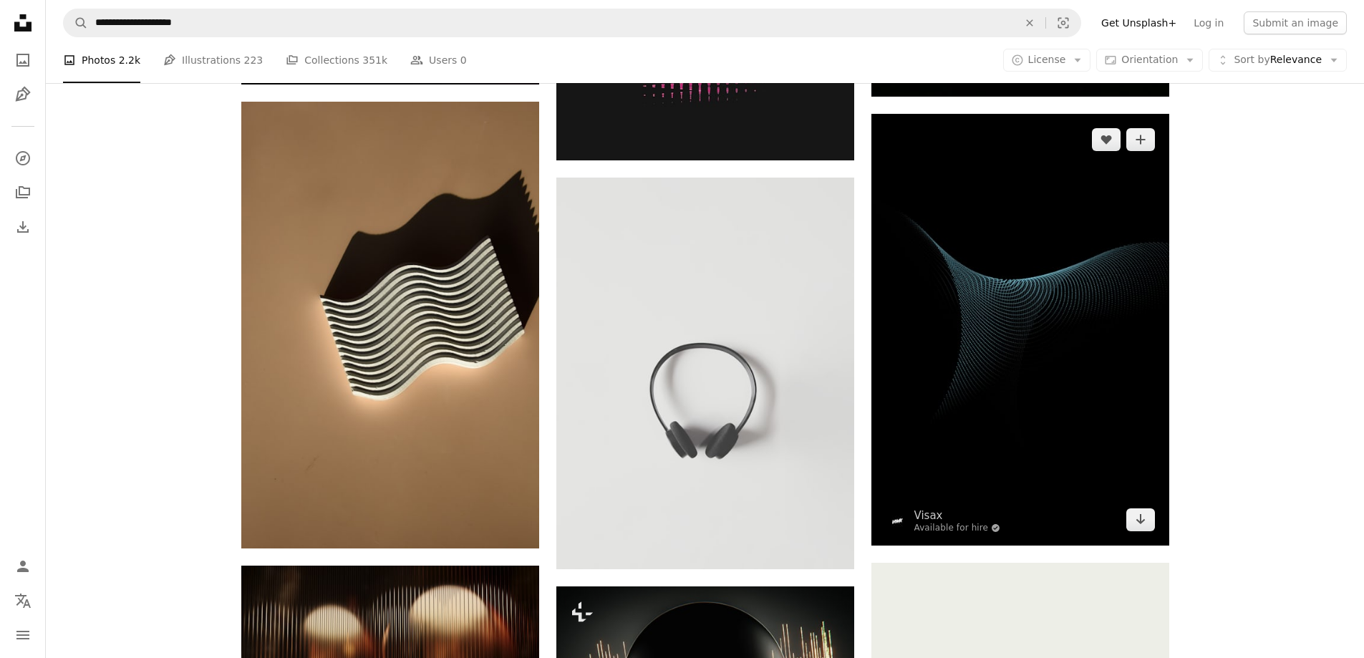
click at [1023, 374] on img at bounding box center [1020, 329] width 298 height 431
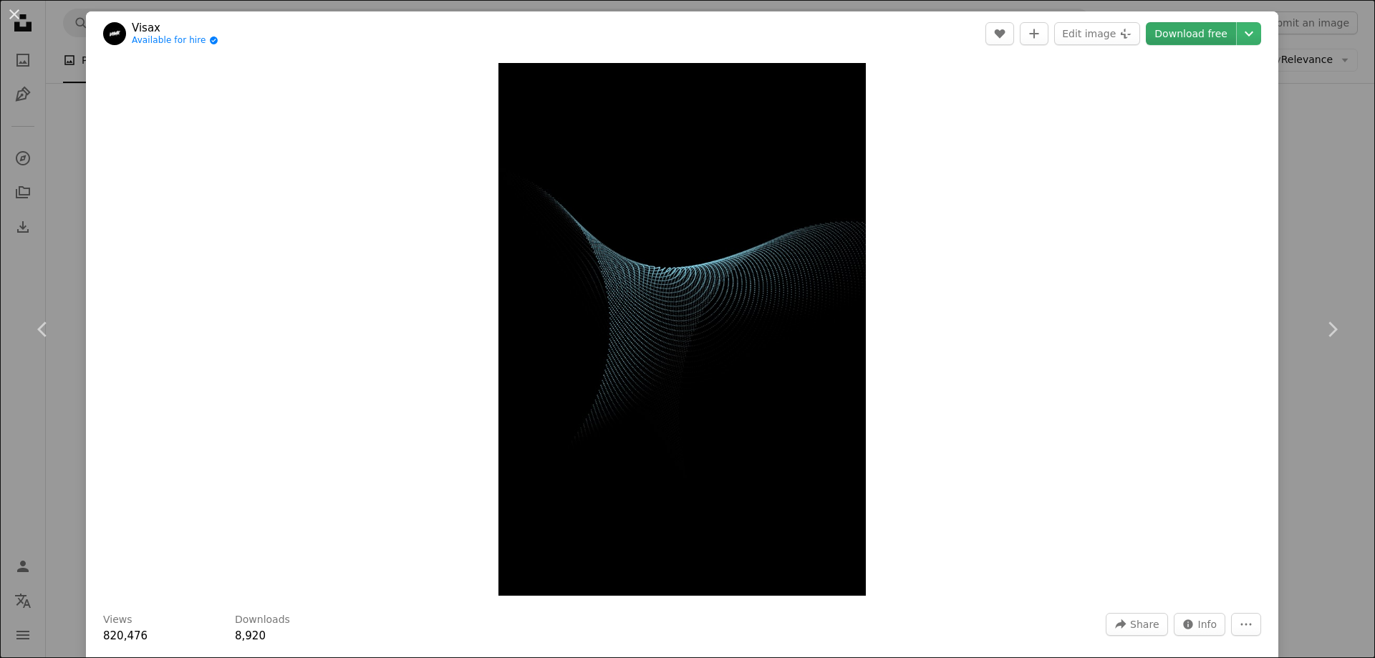
click at [1180, 35] on link "Download free" at bounding box center [1191, 33] width 90 height 23
